Goal: Navigation & Orientation: Find specific page/section

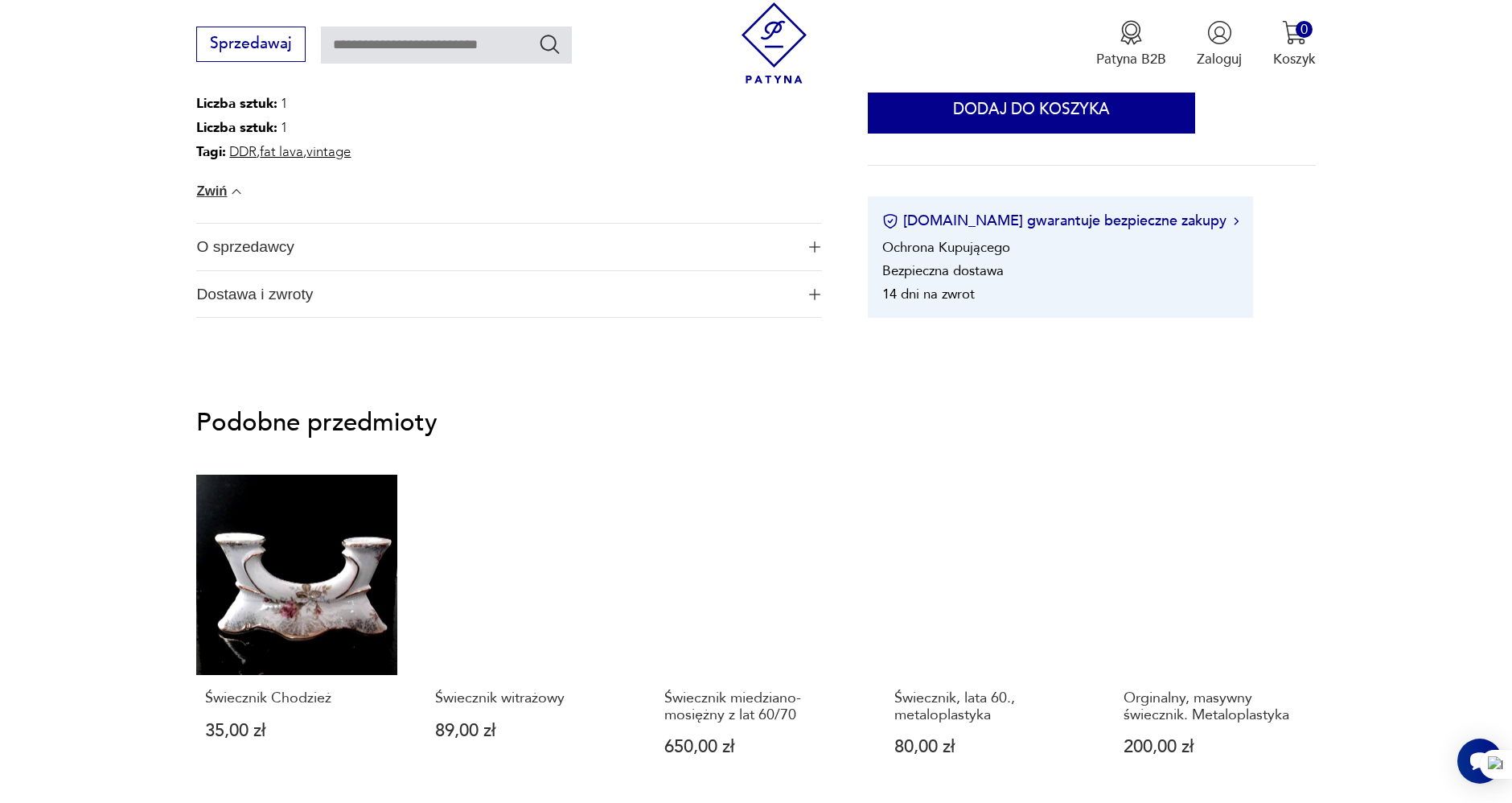
scroll to position [1340, 0]
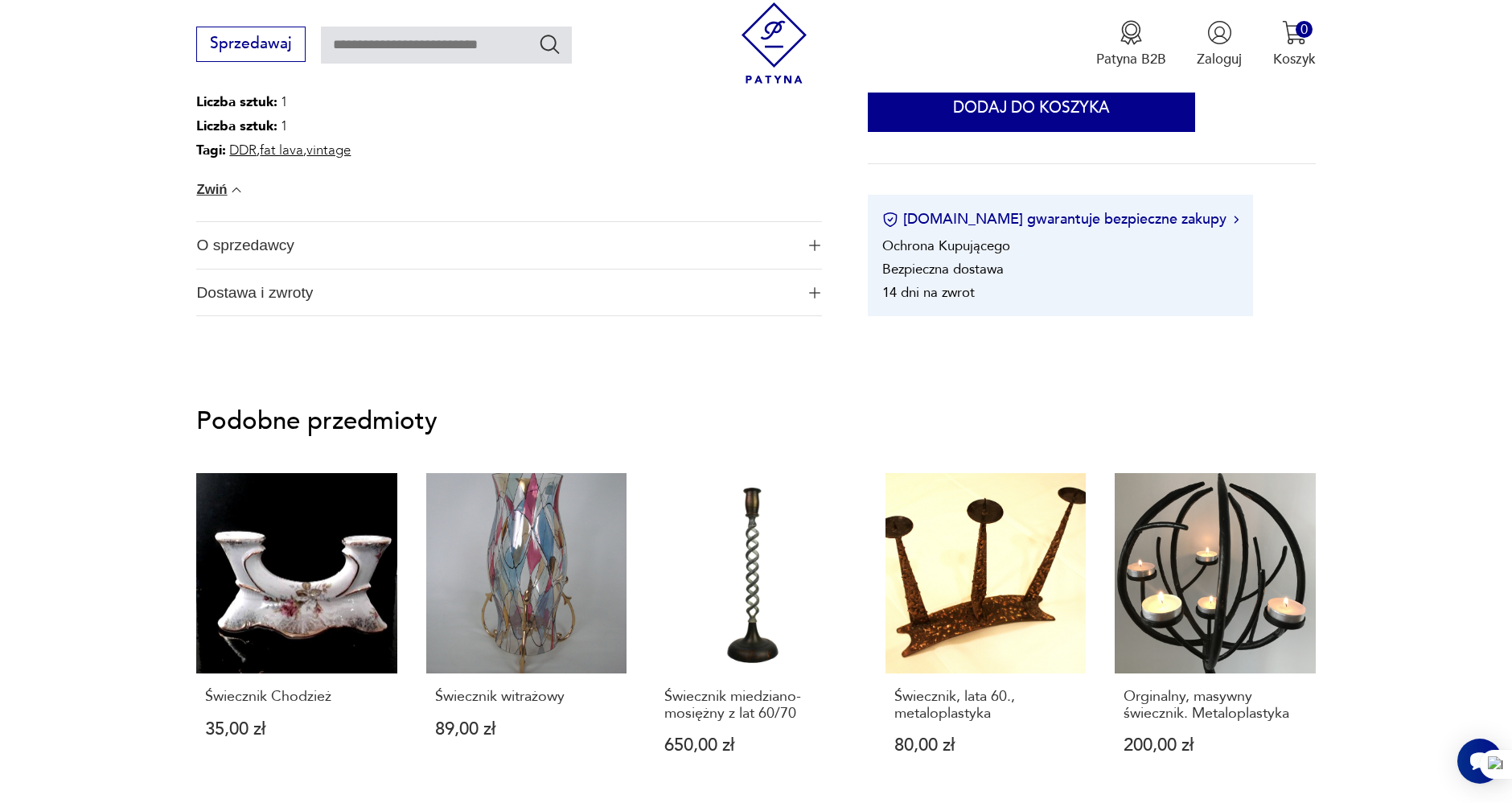
click at [289, 251] on span "O sprzedawcy" at bounding box center [496, 245] width 598 height 47
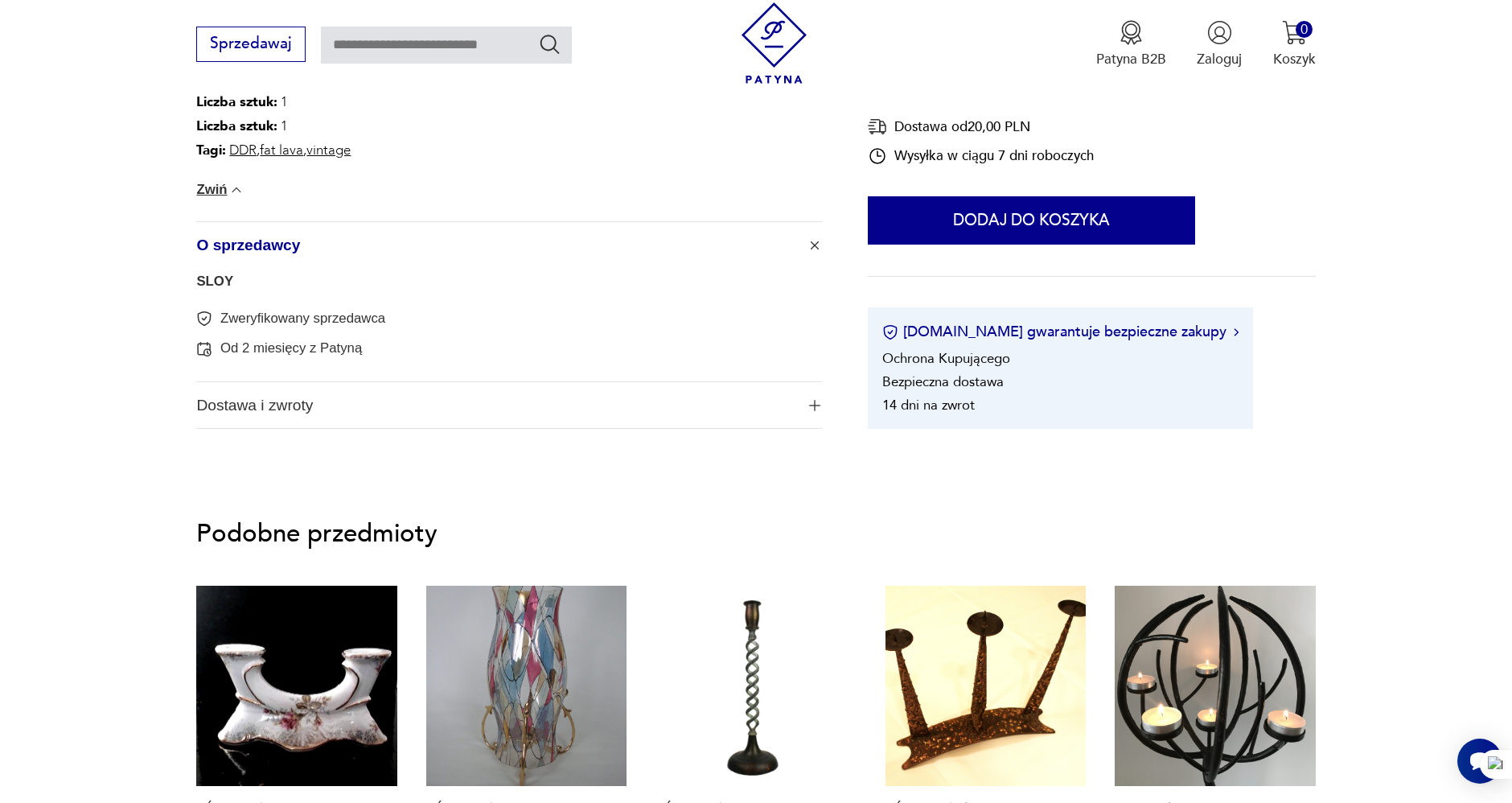
click at [212, 276] on link "SLOY" at bounding box center [215, 281] width 37 height 15
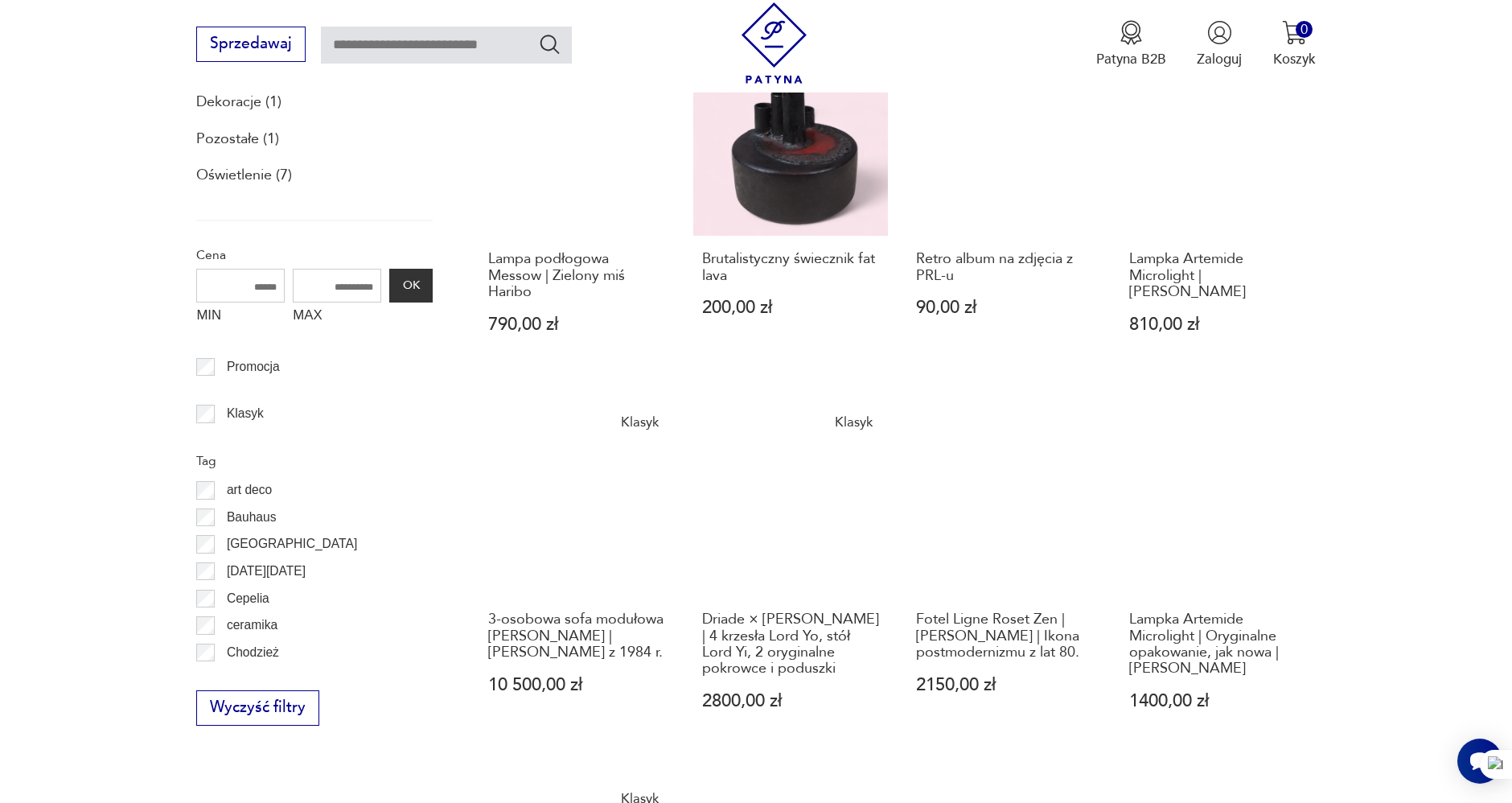
scroll to position [699, 0]
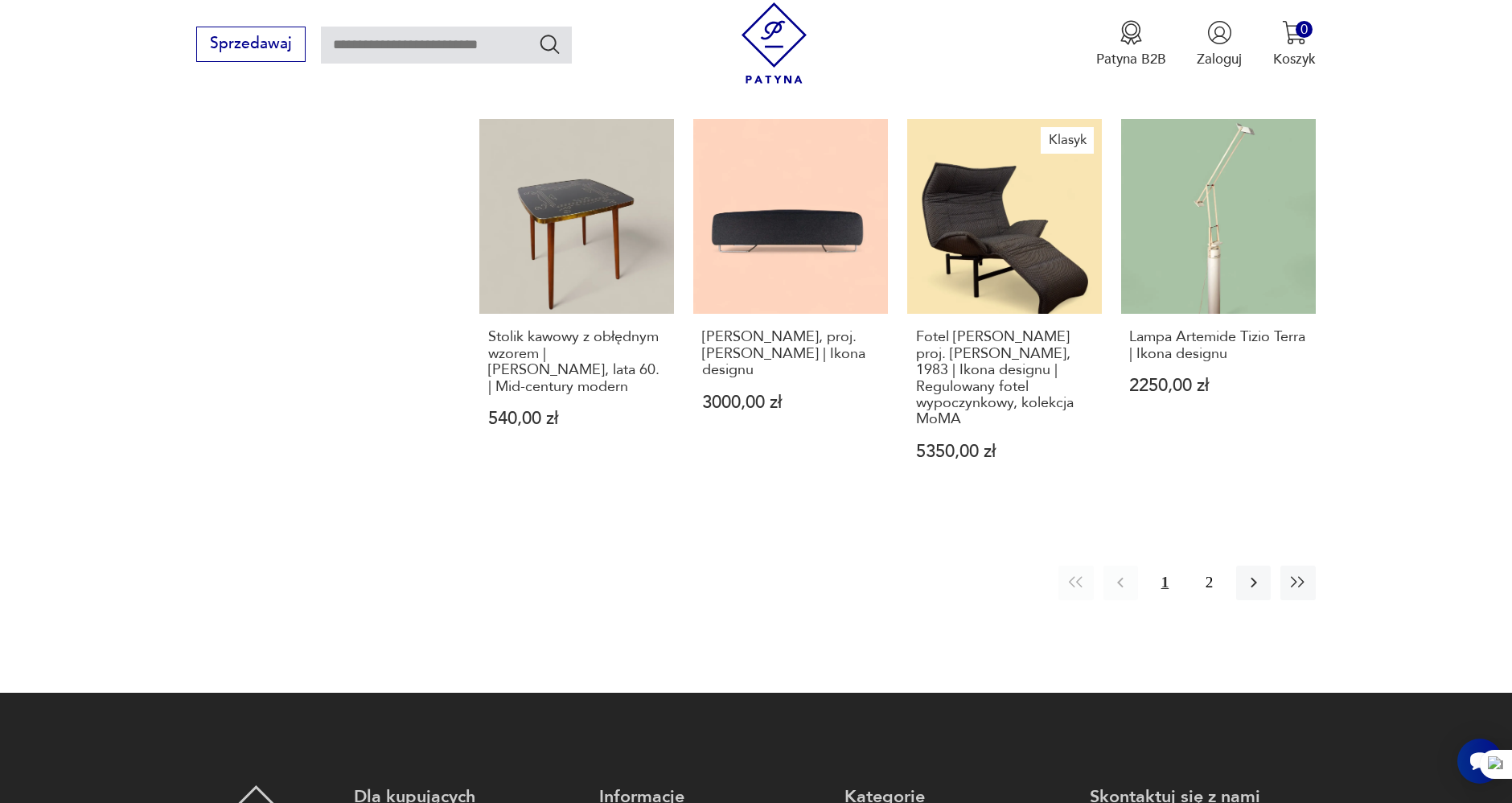
scroll to position [1723, 0]
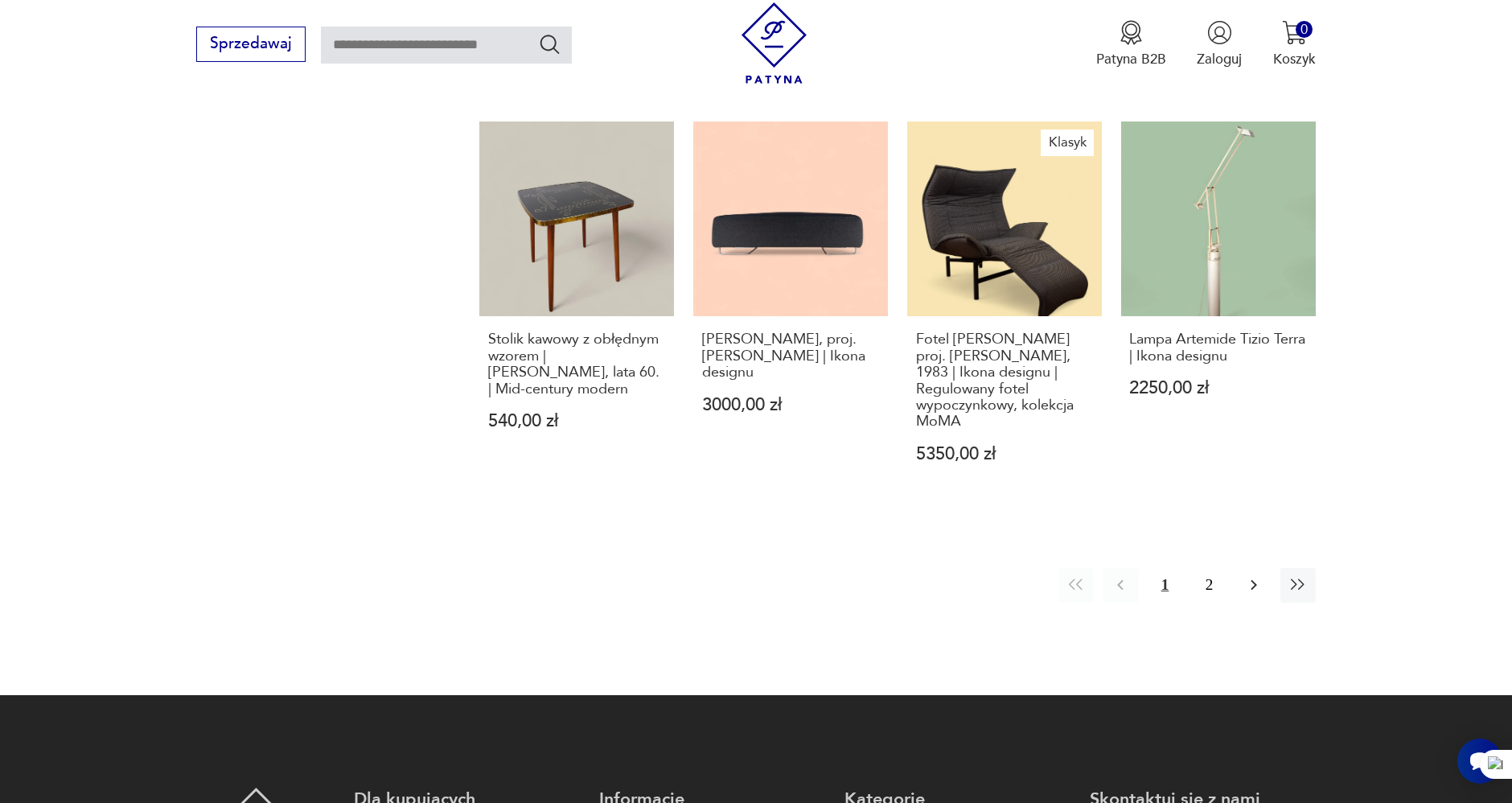
click at [1257, 580] on icon "button" at bounding box center [1254, 585] width 19 height 19
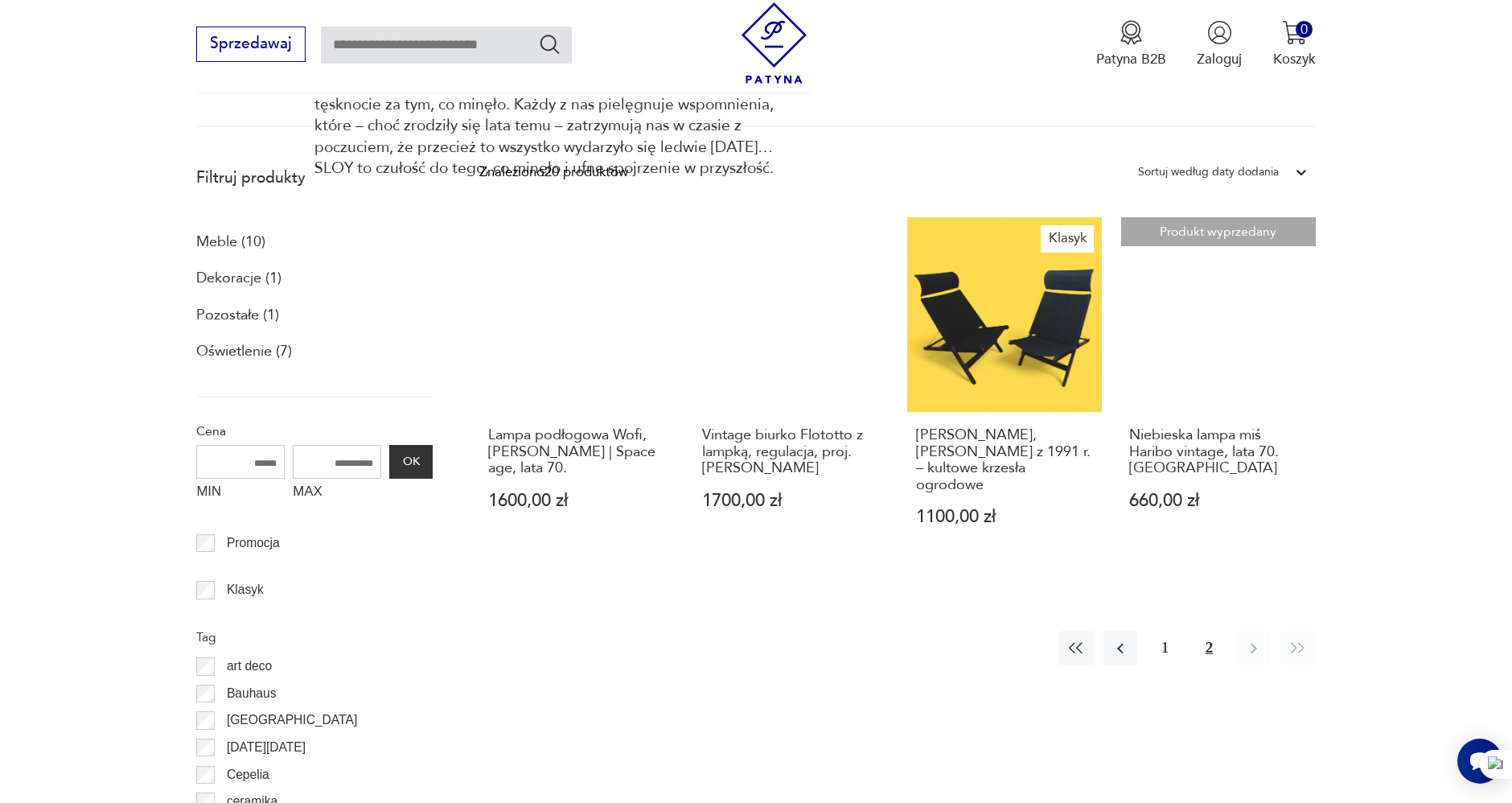
scroll to position [519, 0]
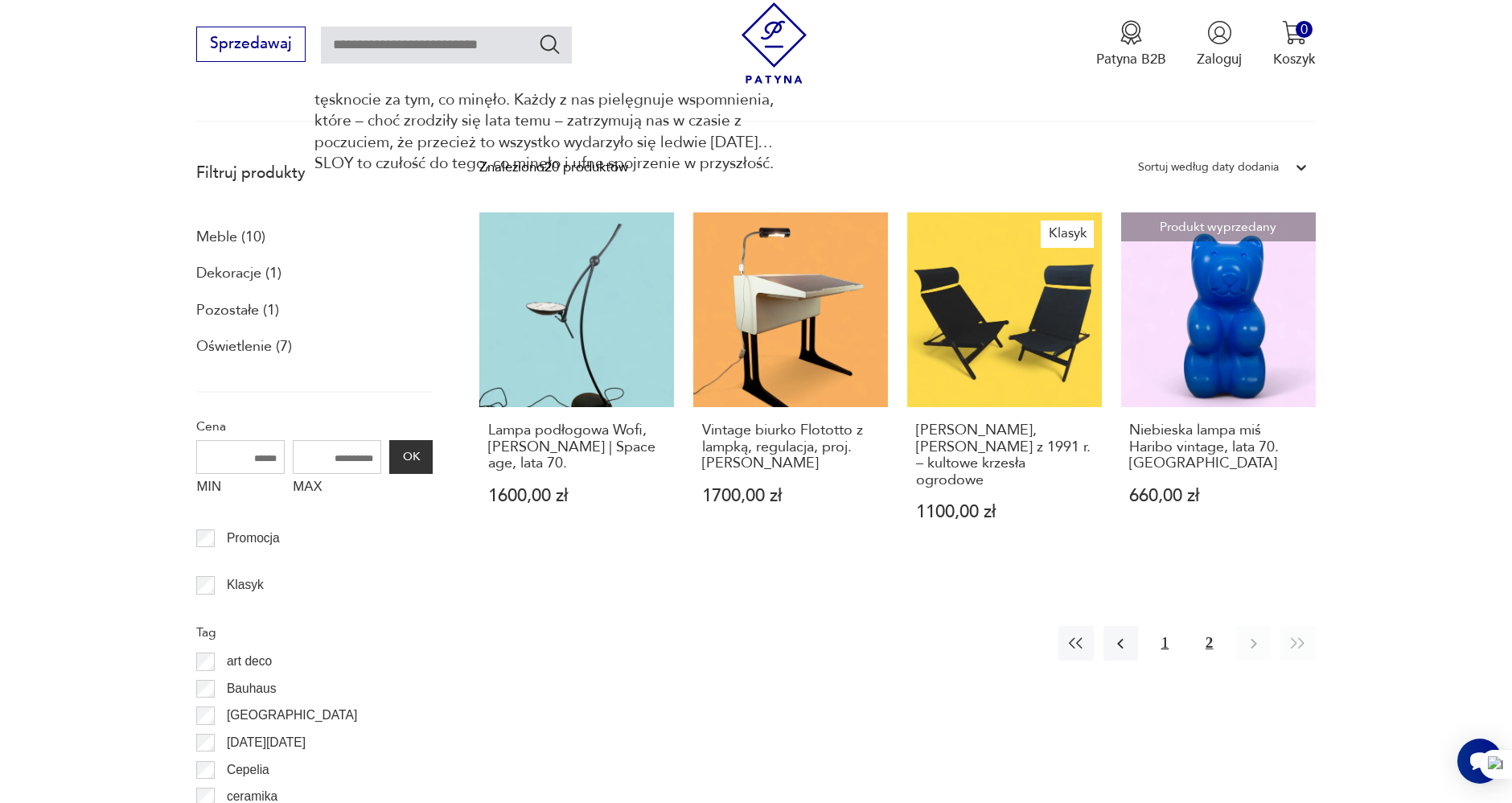
click at [1167, 626] on button "1" at bounding box center [1165, 643] width 35 height 35
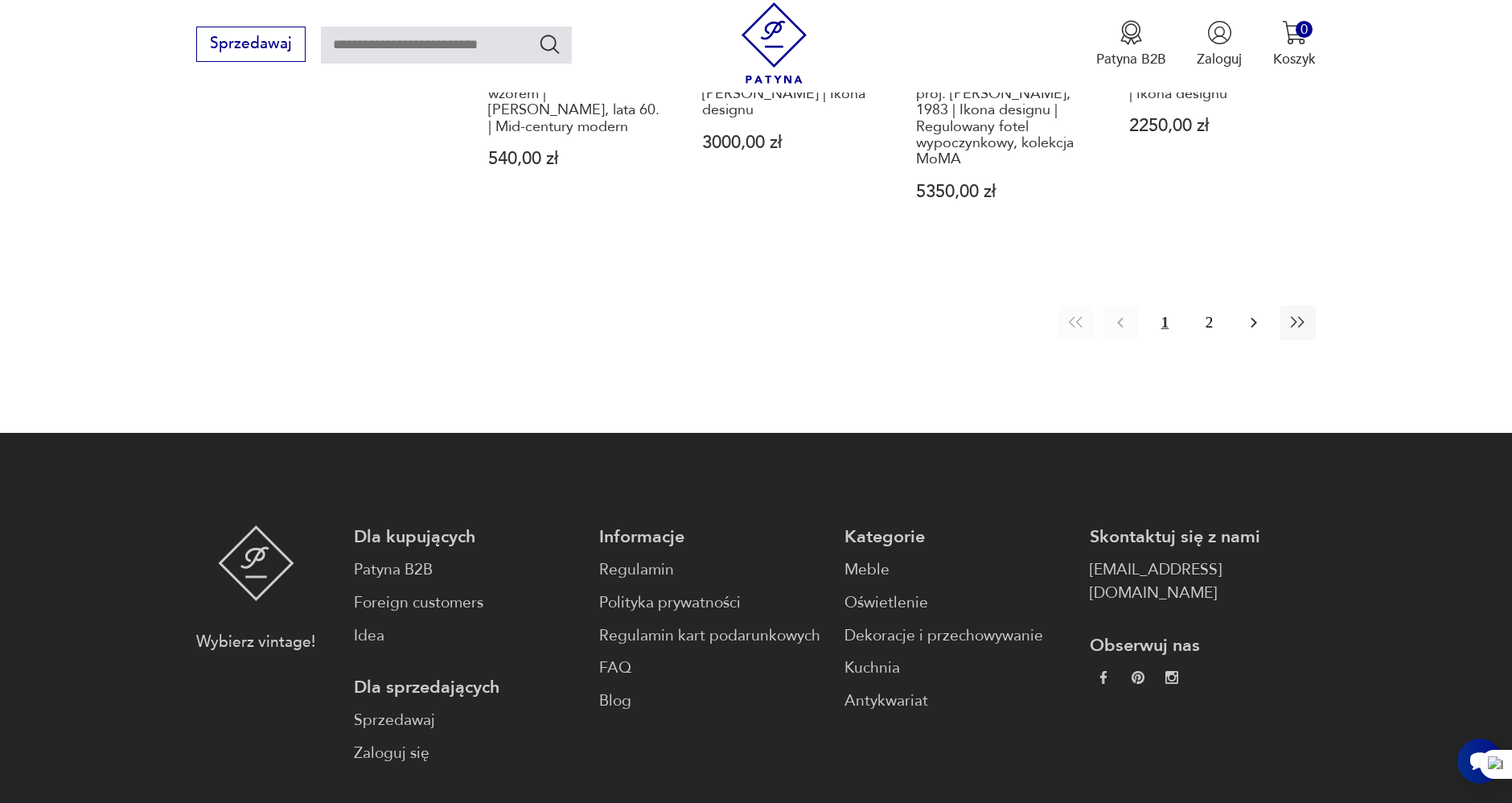
click at [1255, 334] on button "button" at bounding box center [1254, 322] width 35 height 35
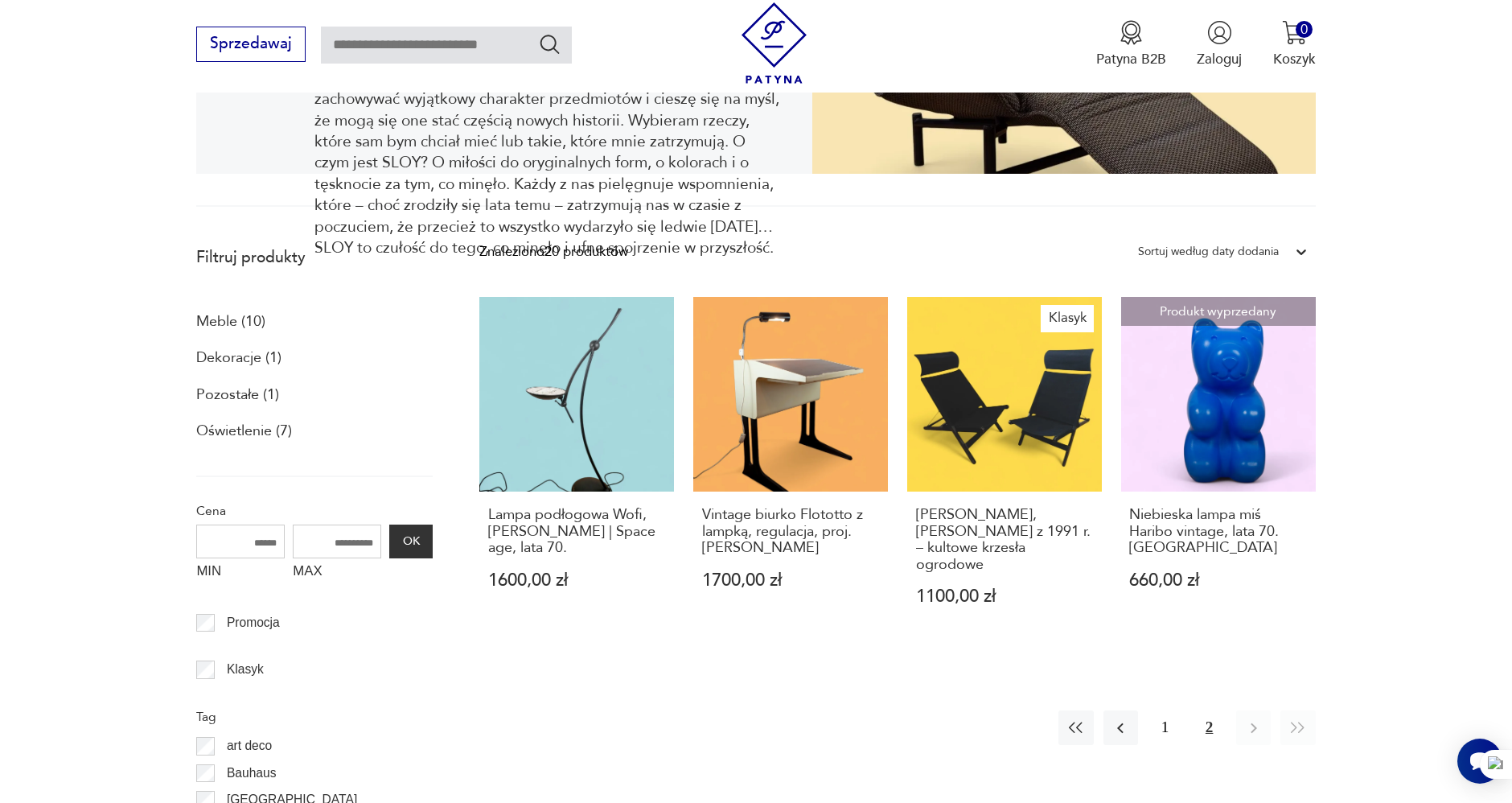
scroll to position [429, 0]
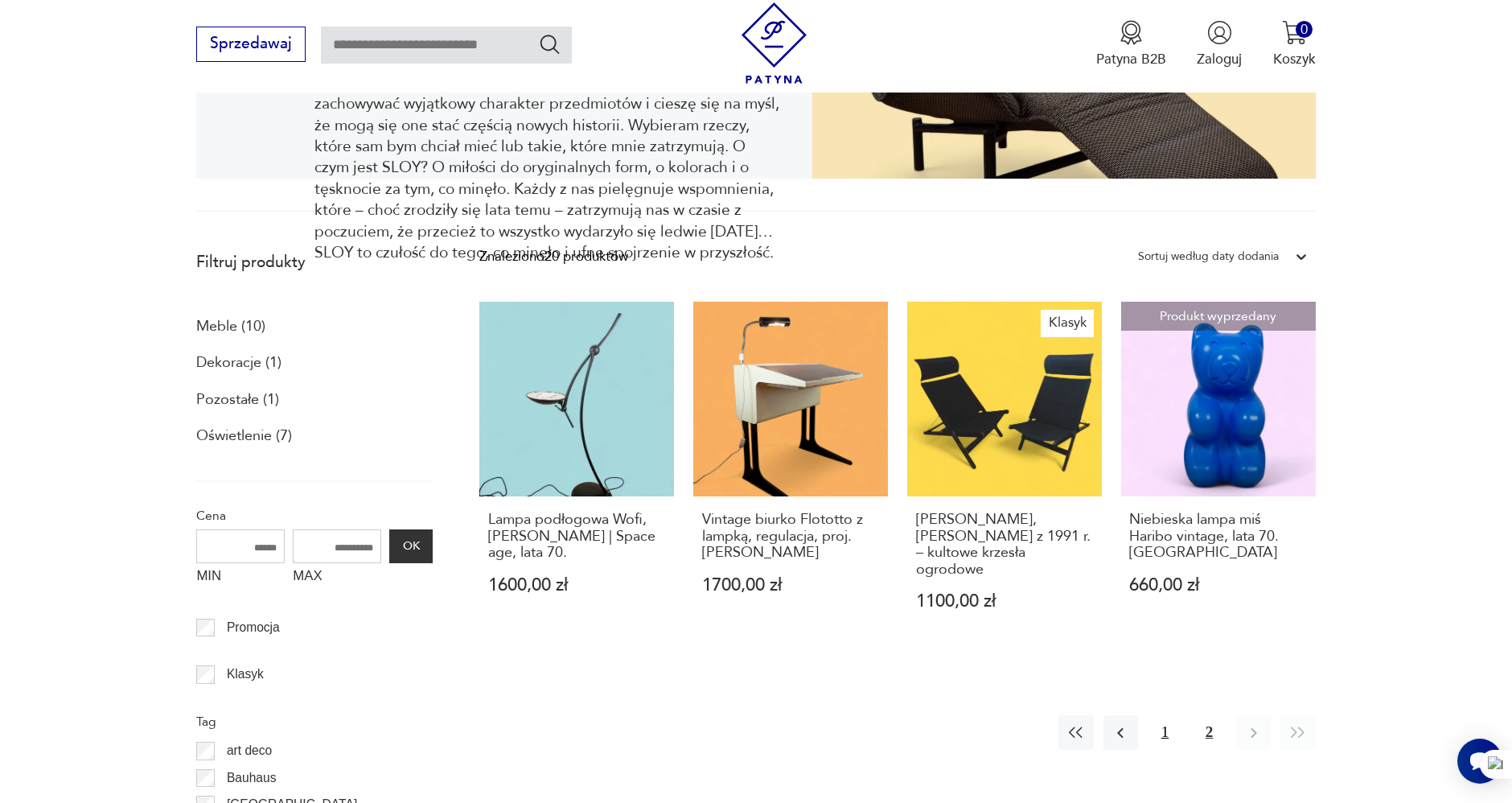
click at [1159, 718] on button "1" at bounding box center [1165, 732] width 35 height 35
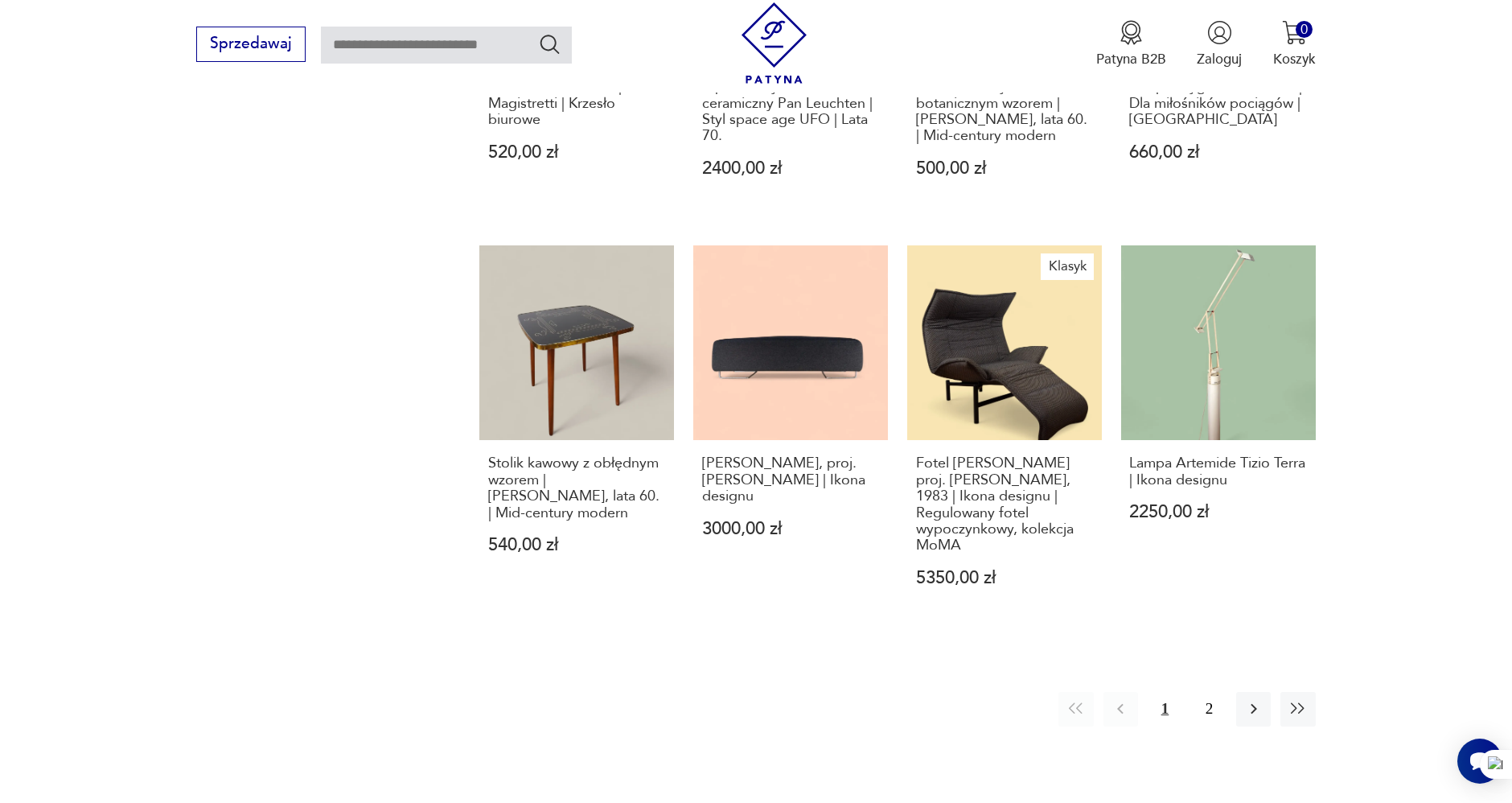
scroll to position [1681, 0]
